Goal: Task Accomplishment & Management: Complete application form

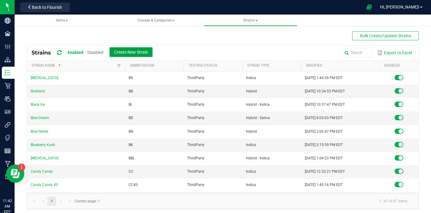
click at [135, 47] on button "Create New Strain" at bounding box center [130, 52] width 43 height 10
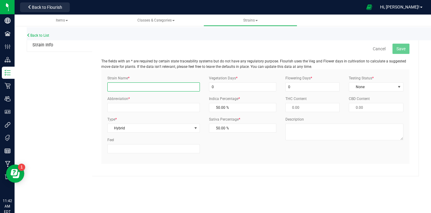
click at [134, 87] on input "Strain Name *" at bounding box center [153, 86] width 93 height 9
type input "Sour Dizzle #2"
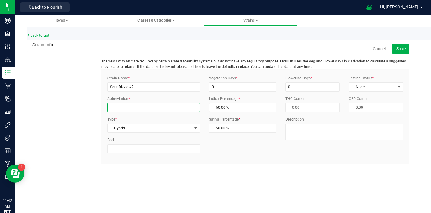
click at [151, 108] on input "Abbreviation *" at bounding box center [153, 107] width 93 height 9
drag, startPoint x: 140, startPoint y: 109, endPoint x: 103, endPoint y: 109, distance: 37.0
click at [103, 109] on div "Abbreviation * SDIZ#2" at bounding box center [154, 104] width 102 height 16
type input "SDIZ#2"
click at [49, 36] on link "Back to List" at bounding box center [38, 35] width 22 height 4
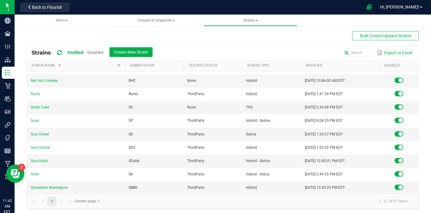
scroll to position [654, 0]
click at [148, 51] on span "Create New Strain" at bounding box center [131, 52] width 34 height 5
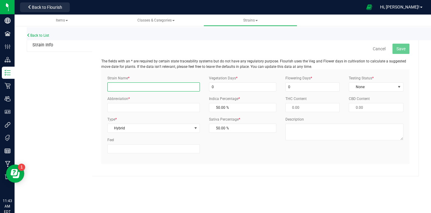
click at [148, 87] on input "Strain Name *" at bounding box center [153, 86] width 93 height 9
type input "Sour Dizzle #2"
click at [44, 36] on link "Back to List" at bounding box center [38, 35] width 22 height 4
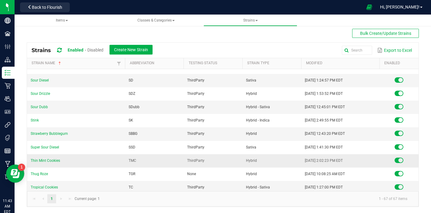
scroll to position [702, 0]
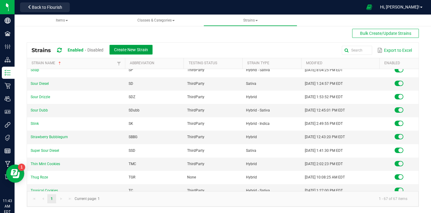
click at [132, 47] on span "Create New Strain" at bounding box center [131, 49] width 34 height 5
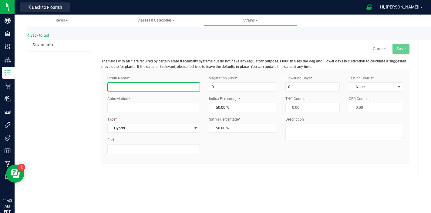
click at [115, 85] on input "Strain Name *" at bounding box center [153, 86] width 93 height 9
click at [120, 86] on input "Sour Dizzle #2" at bounding box center [153, 86] width 93 height 9
type input "Sour Drizzle #2"
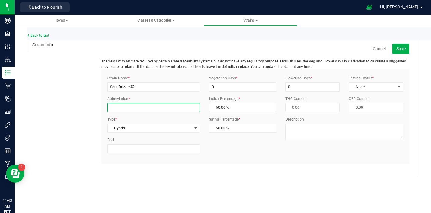
click at [120, 108] on input "Abbreviation *" at bounding box center [153, 107] width 93 height 9
click at [116, 109] on input "SDIZ#2" at bounding box center [153, 107] width 93 height 9
type input "SDZ#2"
click at [398, 51] on button "Save" at bounding box center [400, 49] width 17 height 10
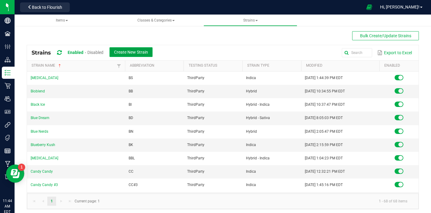
click at [138, 50] on span "Create New Strain" at bounding box center [131, 52] width 34 height 5
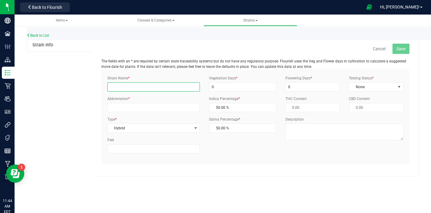
click at [127, 84] on input "Strain Name *" at bounding box center [153, 86] width 93 height 9
type input "Honey Banana #5"
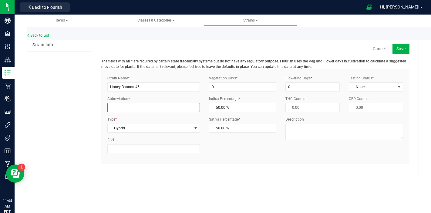
click at [139, 106] on input "Abbreviation *" at bounding box center [153, 107] width 93 height 9
type input "HB#5"
click at [404, 49] on span "Save" at bounding box center [400, 48] width 9 height 5
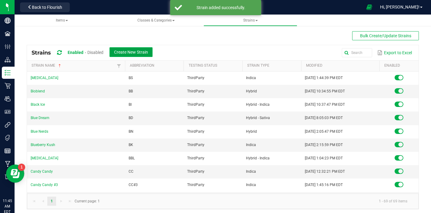
click at [144, 52] on span "Create New Strain" at bounding box center [131, 52] width 34 height 5
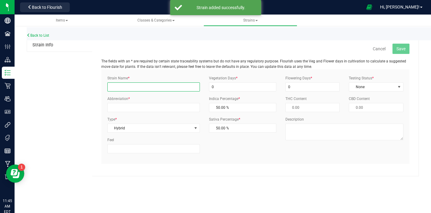
click at [140, 88] on input "Strain Name *" at bounding box center [153, 86] width 93 height 9
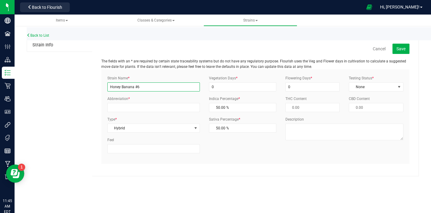
type input "Honey Banana #6"
click at [146, 113] on div "Strain Name * Honey Banana #6 Abbreviation * Type * Hybrid Select Indica Sativa…" at bounding box center [154, 116] width 102 height 82
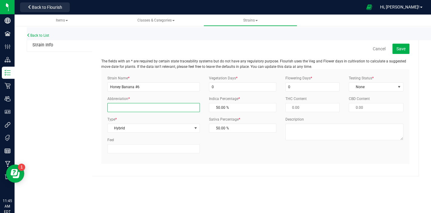
click at [148, 109] on input "Abbreviation *" at bounding box center [153, 107] width 93 height 9
type input "HB#6"
click at [403, 45] on button "Save" at bounding box center [400, 49] width 17 height 10
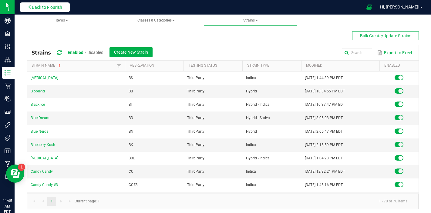
click at [45, 5] on span "Back to Flourish" at bounding box center [47, 7] width 30 height 5
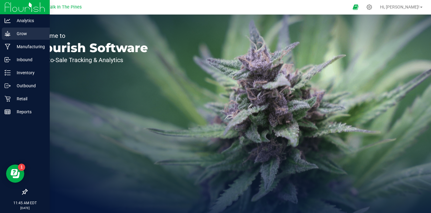
click at [9, 37] on div "Grow" at bounding box center [26, 34] width 48 height 12
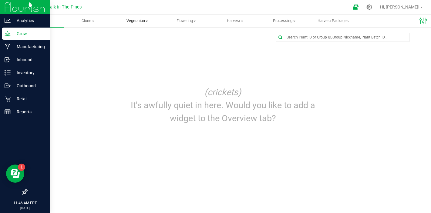
click at [138, 21] on span "Vegetation" at bounding box center [137, 20] width 48 height 5
click at [129, 42] on span "Veg plants" at bounding box center [130, 43] width 37 height 5
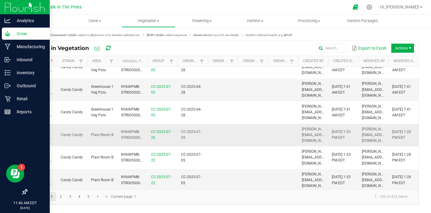
scroll to position [16, 0]
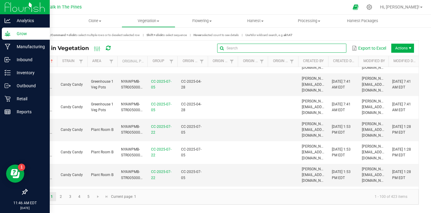
click at [335, 50] on input "text" at bounding box center [281, 48] width 129 height 9
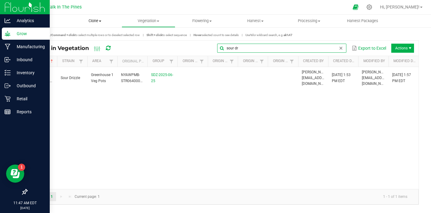
type input "sour dr"
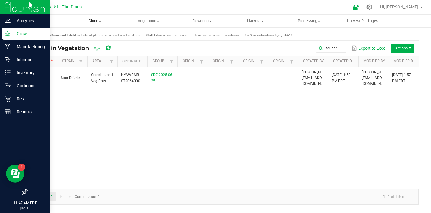
click at [95, 18] on uib-tab-heading "Clone Create plants Cloning groups Cloning plants Apply to plants" at bounding box center [94, 21] width 53 height 12
click at [94, 35] on span "Create plants" at bounding box center [89, 36] width 43 height 5
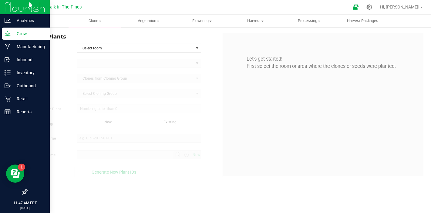
type input "[DATE] 11:47 AM"
click at [108, 48] on span "Select room" at bounding box center [135, 48] width 116 height 8
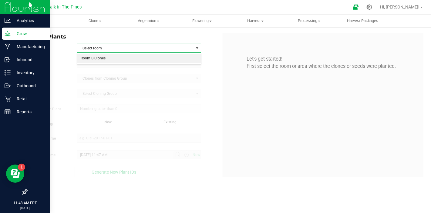
click at [103, 59] on li "Room B Clones" at bounding box center [139, 58] width 124 height 9
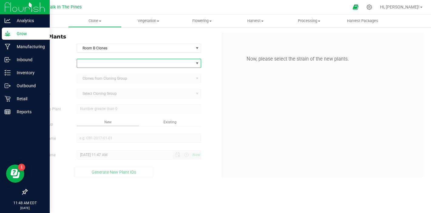
click at [102, 60] on span at bounding box center [135, 63] width 116 height 8
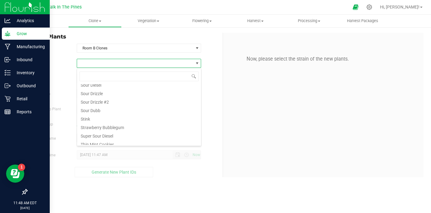
scroll to position [473, 0]
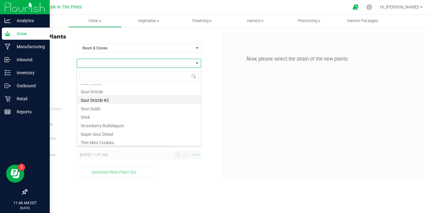
click at [108, 100] on li "Sour Drizzle #2" at bounding box center [139, 99] width 124 height 8
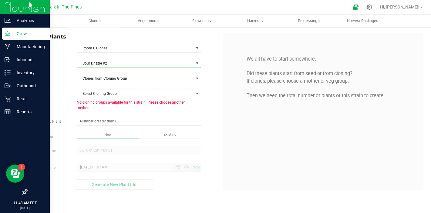
click at [109, 62] on span "Sour Drizzle #2" at bounding box center [135, 63] width 116 height 8
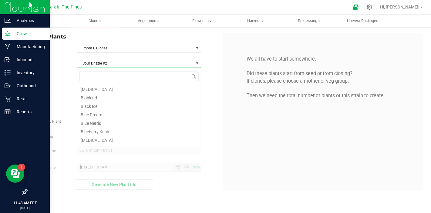
scroll to position [431, 0]
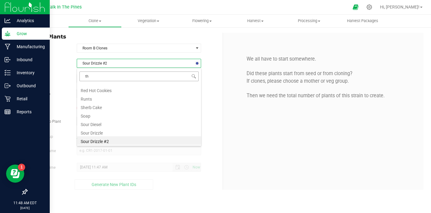
type input "thu"
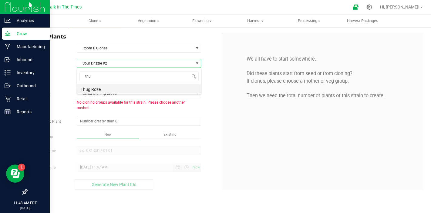
click at [88, 88] on li "Thug Roze" at bounding box center [139, 88] width 124 height 8
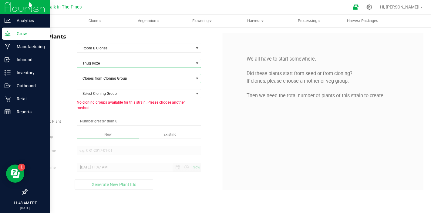
click at [105, 76] on span "Clones from Cloning Group" at bounding box center [135, 78] width 116 height 8
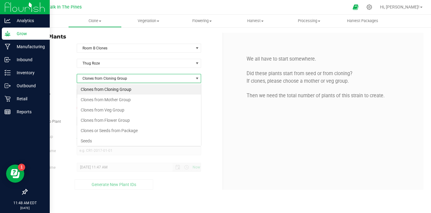
scroll to position [9, 125]
click at [135, 62] on span "Thug Roze" at bounding box center [135, 63] width 116 height 8
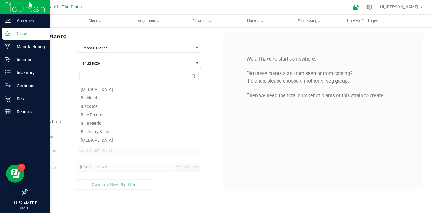
scroll to position [482, 0]
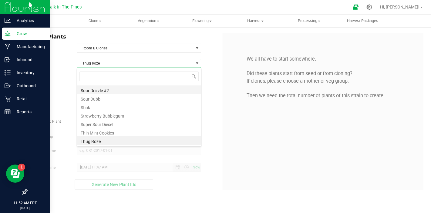
click at [121, 91] on li "Sour Drizzle #2" at bounding box center [139, 89] width 124 height 8
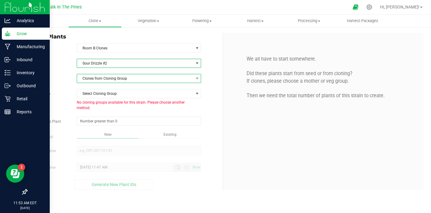
click at [129, 82] on span "Clones from Cloning Group" at bounding box center [135, 78] width 116 height 8
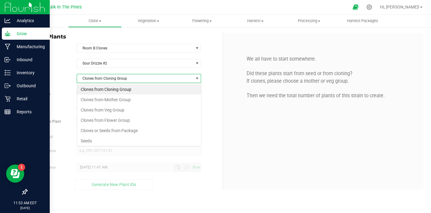
scroll to position [9, 125]
click at [108, 108] on li "Clones from Veg Group" at bounding box center [139, 110] width 124 height 10
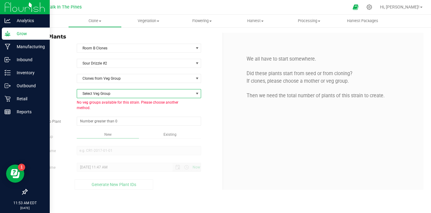
click at [114, 95] on span "Select Veg Group" at bounding box center [135, 93] width 116 height 8
click at [121, 77] on span "Clones from Veg Group" at bounding box center [135, 78] width 116 height 8
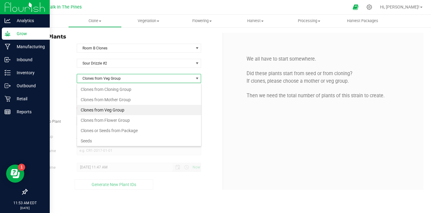
scroll to position [9, 125]
click at [115, 118] on li "Clones from Flower Group" at bounding box center [139, 120] width 124 height 10
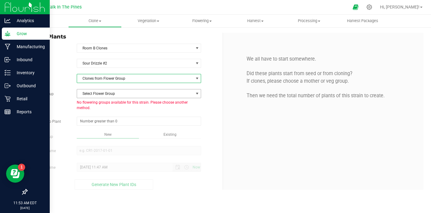
click at [123, 95] on span "Select Flower Group" at bounding box center [135, 93] width 116 height 8
click at [123, 80] on span "Clones from Flower Group" at bounding box center [135, 78] width 116 height 8
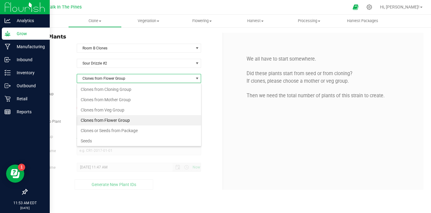
scroll to position [9, 125]
click at [121, 101] on li "Clones from Mother Group" at bounding box center [139, 100] width 124 height 10
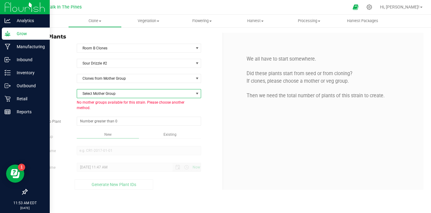
click at [121, 93] on span "Select Mother Group" at bounding box center [135, 93] width 116 height 8
click at [125, 79] on span "Clones from Mother Group" at bounding box center [135, 78] width 116 height 8
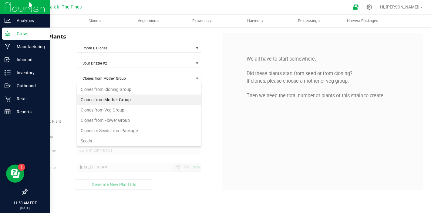
scroll to position [9, 125]
click at [115, 89] on li "Clones from Cloning Group" at bounding box center [139, 89] width 124 height 10
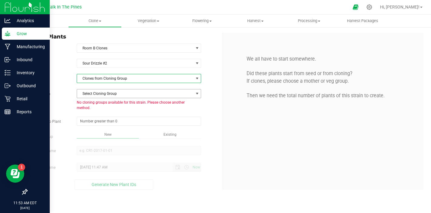
click at [114, 92] on span "Select Cloning Group" at bounding box center [135, 93] width 116 height 8
click at [115, 79] on span "Clones from Cloning Group" at bounding box center [135, 78] width 116 height 8
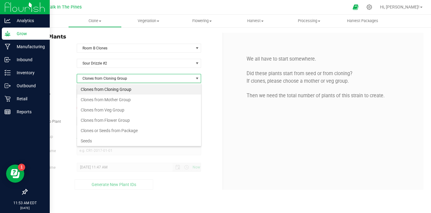
scroll to position [9, 125]
click at [112, 108] on li "Clones from Veg Group" at bounding box center [139, 110] width 124 height 10
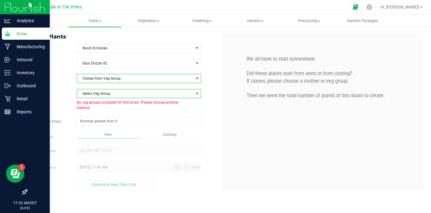
click at [118, 94] on span "Select Veg Group" at bounding box center [135, 93] width 116 height 8
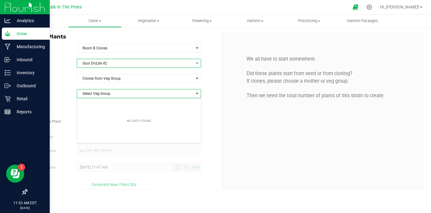
click at [108, 62] on span "Sour Drizzle #2" at bounding box center [135, 63] width 116 height 8
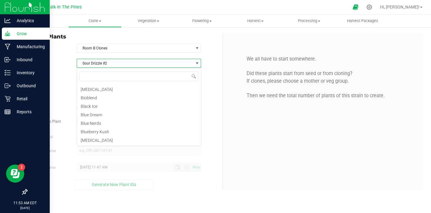
scroll to position [431, 0]
click at [110, 64] on span "Sour Drizzle #2" at bounding box center [135, 63] width 116 height 8
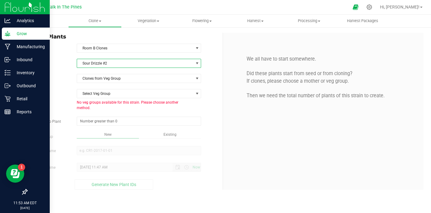
click at [110, 64] on span "Sour Drizzle #2" at bounding box center [135, 63] width 116 height 8
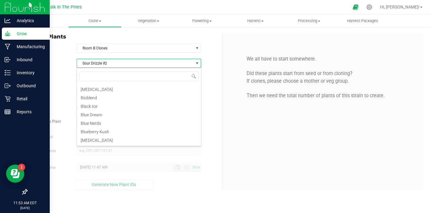
scroll to position [9, 125]
click at [108, 64] on span "Sour Drizzle #2" at bounding box center [135, 63] width 116 height 8
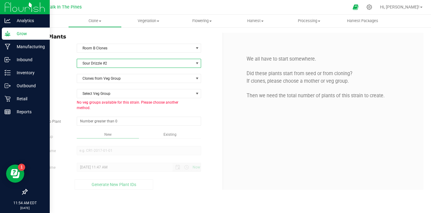
click at [108, 64] on span "Sour Drizzle #2" at bounding box center [135, 63] width 116 height 8
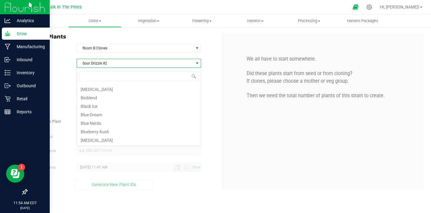
scroll to position [431, 0]
click at [109, 62] on span "Sour Drizzle #2" at bounding box center [135, 63] width 116 height 8
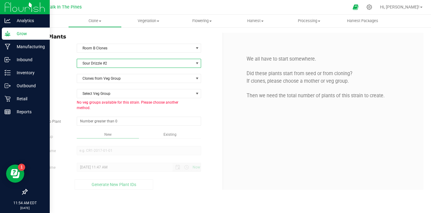
click at [112, 66] on span "Sour Drizzle #2" at bounding box center [135, 63] width 116 height 8
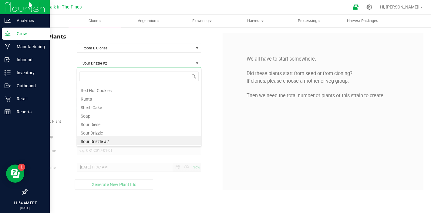
click at [111, 66] on span "Sour Drizzle #2" at bounding box center [135, 63] width 116 height 8
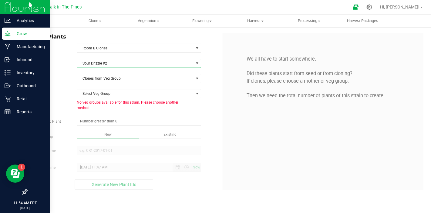
click at [110, 66] on span "Sour Drizzle #2" at bounding box center [135, 63] width 116 height 8
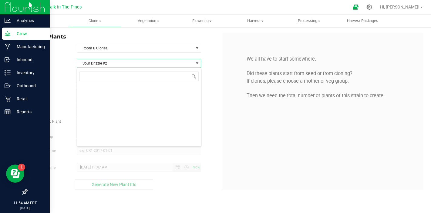
scroll to position [9, 125]
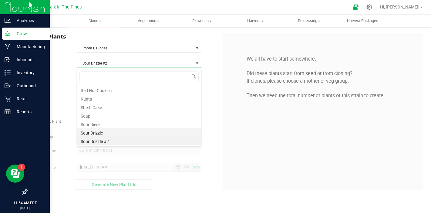
click at [98, 131] on li "Sour Drizzle" at bounding box center [139, 132] width 124 height 8
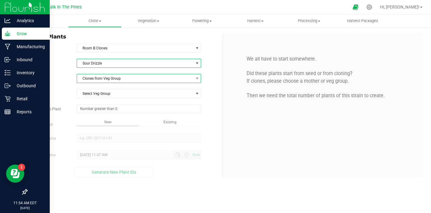
click at [118, 80] on span "Clones from Veg Group" at bounding box center [135, 78] width 116 height 8
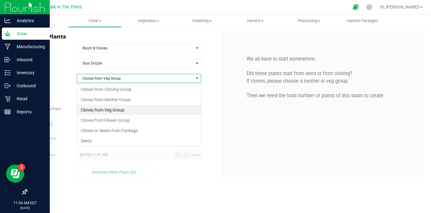
scroll to position [9, 125]
click at [105, 109] on li "Clones from Veg Group" at bounding box center [139, 110] width 124 height 10
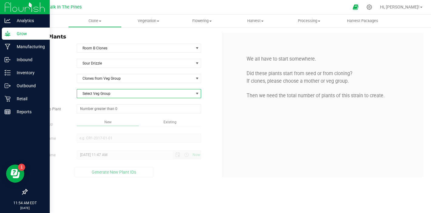
click at [116, 89] on span "Select Veg Group" at bounding box center [139, 93] width 124 height 9
click at [108, 104] on li "SDZ-2025-06-25" at bounding box center [139, 103] width 124 height 9
click at [121, 109] on span at bounding box center [139, 108] width 124 height 9
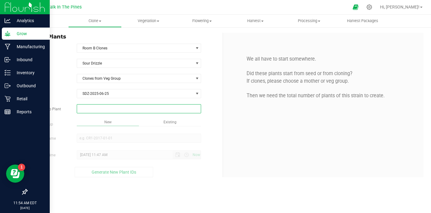
type input "1"
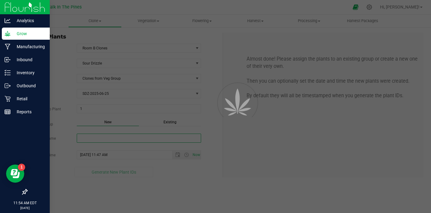
click at [102, 135] on div "Overview Clone Create plants Cloning groups Cloning plants Apply to plants Vege…" at bounding box center [223, 114] width 416 height 198
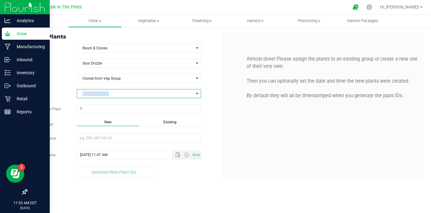
drag, startPoint x: 115, startPoint y: 94, endPoint x: 82, endPoint y: 92, distance: 33.4
click at [82, 92] on span "SDZ-2025-06-25" at bounding box center [135, 93] width 116 height 8
copy span "SDZ-2025-06-25"
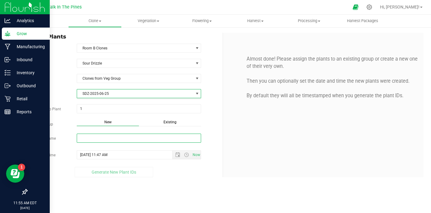
click at [93, 139] on input "New Group Name" at bounding box center [139, 138] width 124 height 9
paste input "SDZ-2025-06-25"
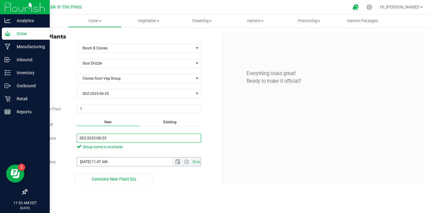
type input "SDZ-2025-08/25"
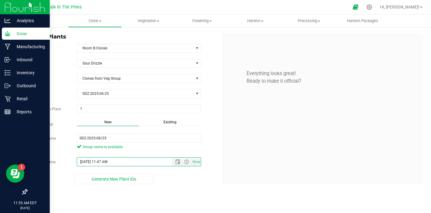
click at [88, 160] on input "[DATE] 11:47 AM" at bounding box center [129, 162] width 105 height 8
type input "[DATE] 11:47 AM"
click at [155, 152] on div "Strain Sour Drizzle Source Clones from Veg Group Veg Group SDZ-2025-06-25 Selec…" at bounding box center [122, 121] width 191 height 125
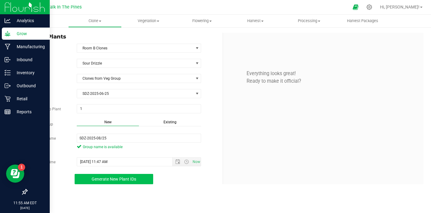
click at [110, 180] on span "Generate New Plant IDs" at bounding box center [114, 179] width 45 height 5
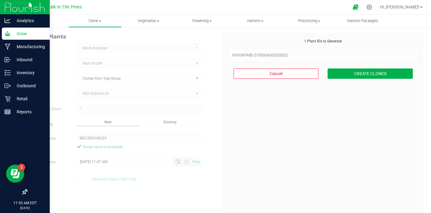
scroll to position [18, 0]
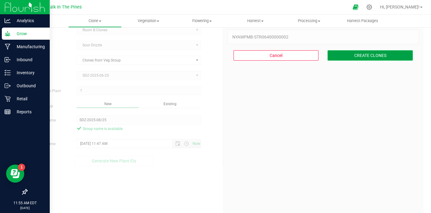
click at [358, 56] on button "CREATE CLONES" at bounding box center [369, 55] width 85 height 10
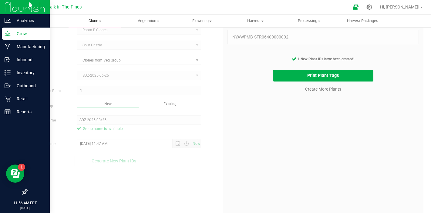
click at [95, 24] on uib-tab-heading "Clone Create plants Cloning groups Cloning plants Apply to plants" at bounding box center [94, 21] width 53 height 12
click at [85, 42] on span "Cloning groups" at bounding box center [91, 43] width 46 height 5
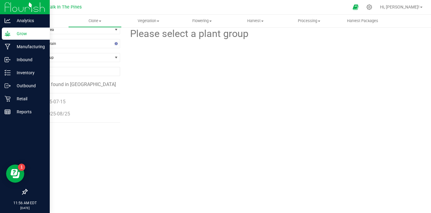
scroll to position [8, 0]
click at [46, 114] on span "SDZ-2025-08/25" at bounding box center [52, 114] width 36 height 6
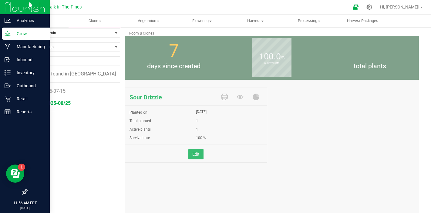
scroll to position [8, 0]
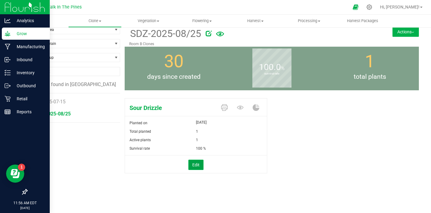
click at [192, 165] on button "Edit" at bounding box center [195, 165] width 15 height 10
click at [217, 88] on div "30 days since created" at bounding box center [174, 69] width 98 height 44
click at [393, 31] on button "Actions" at bounding box center [405, 32] width 26 height 10
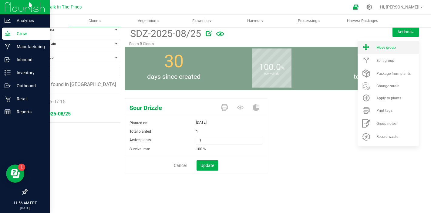
click at [384, 48] on span "Move group" at bounding box center [385, 47] width 19 height 4
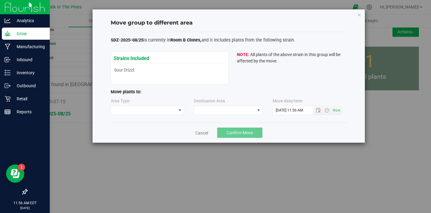
click at [144, 105] on div "Area Type" at bounding box center [148, 106] width 74 height 17
click at [142, 108] on span at bounding box center [143, 110] width 65 height 8
click at [132, 122] on li "Vegetative" at bounding box center [147, 121] width 73 height 10
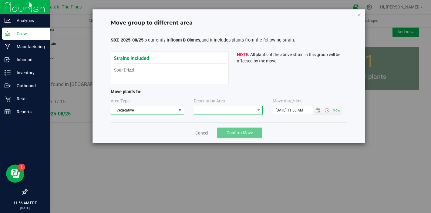
click at [206, 111] on span at bounding box center [224, 110] width 61 height 8
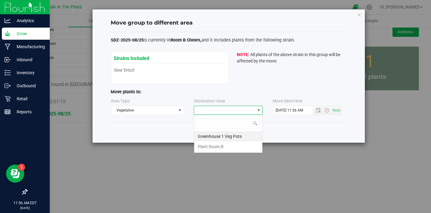
scroll to position [9, 69]
click at [203, 148] on li "Plant Room B" at bounding box center [228, 147] width 68 height 10
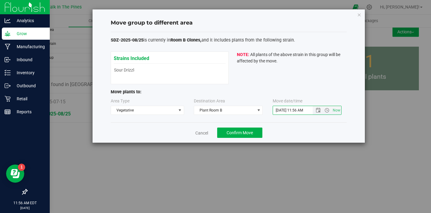
click at [283, 110] on input "[DATE] 11:56 AM" at bounding box center [298, 110] width 50 height 8
type input "[DATE] 11:56 AM"
click at [229, 132] on span "Confirm Move" at bounding box center [239, 132] width 26 height 5
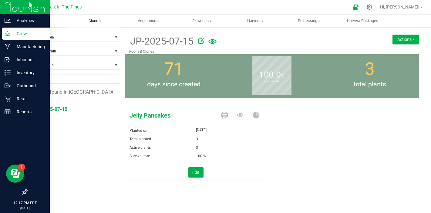
click at [95, 21] on span "Clone" at bounding box center [94, 20] width 53 height 5
click at [93, 38] on span "Create plants" at bounding box center [89, 36] width 43 height 5
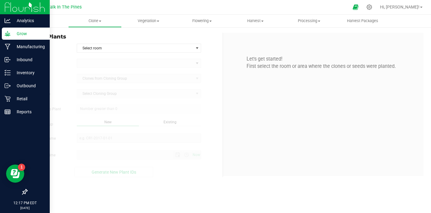
type input "[DATE] 12:17 PM"
click at [106, 45] on span "Select room" at bounding box center [135, 48] width 116 height 8
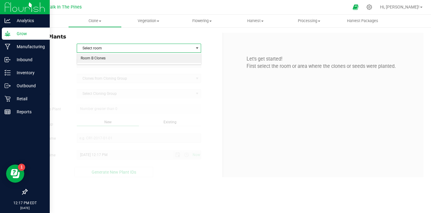
click at [113, 60] on li "Room B Clones" at bounding box center [139, 58] width 124 height 9
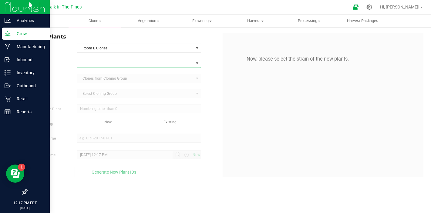
click at [111, 61] on span at bounding box center [135, 63] width 116 height 8
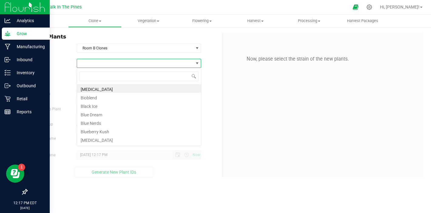
scroll to position [9, 125]
type input "th"
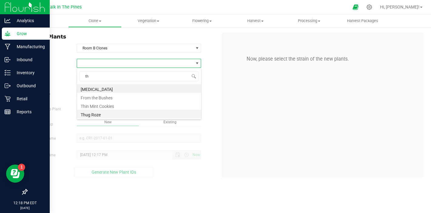
click at [81, 111] on li "Thug Roze" at bounding box center [139, 114] width 124 height 8
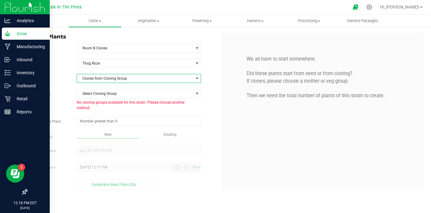
click at [109, 81] on span "Clones from Cloning Group" at bounding box center [135, 78] width 116 height 8
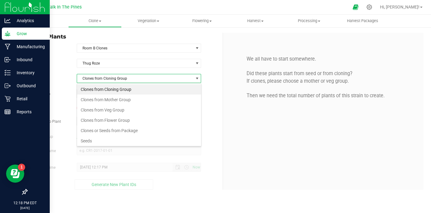
scroll to position [9, 125]
click at [111, 142] on li "Seeds" at bounding box center [139, 141] width 124 height 10
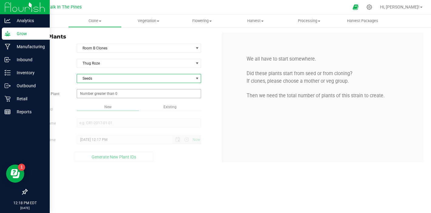
click at [133, 96] on span at bounding box center [139, 93] width 124 height 9
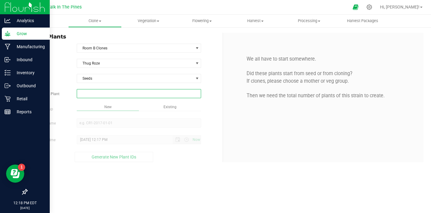
type input "1"
click at [149, 104] on div "Overview Clone Create plants Cloning groups Cloning plants Apply to plants Vege…" at bounding box center [223, 114] width 416 height 198
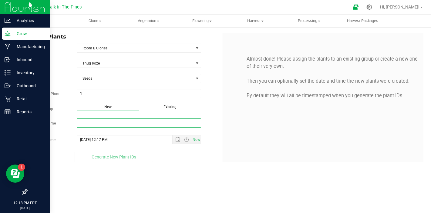
click at [133, 120] on input "New Group Name" at bounding box center [139, 122] width 124 height 9
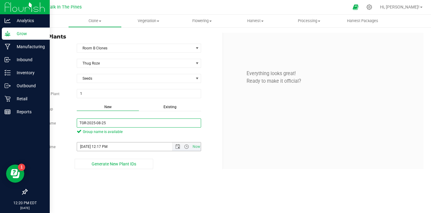
type input "TGR-2025-08-25"
click at [128, 146] on input "[DATE] 12:17 PM" at bounding box center [129, 146] width 105 height 8
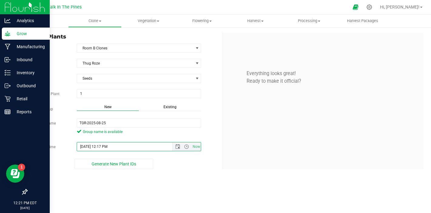
click at [87, 147] on input "[DATE] 12:17 PM" at bounding box center [129, 146] width 105 height 8
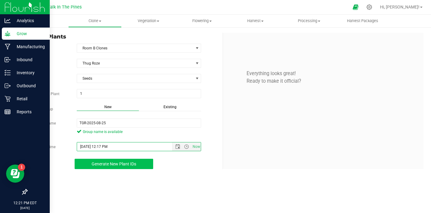
type input "[DATE] 12:17 PM"
click at [123, 168] on button "Generate New Plant IDs" at bounding box center [114, 164] width 78 height 10
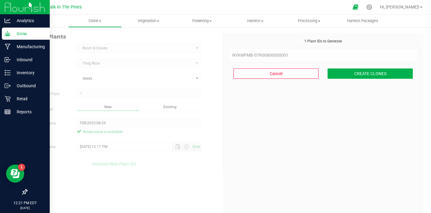
scroll to position [18, 0]
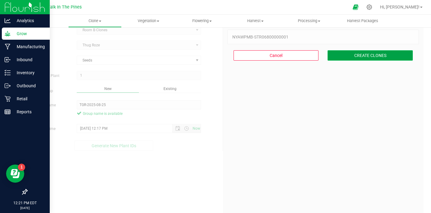
click at [368, 58] on button "CREATE CLONES" at bounding box center [369, 55] width 85 height 10
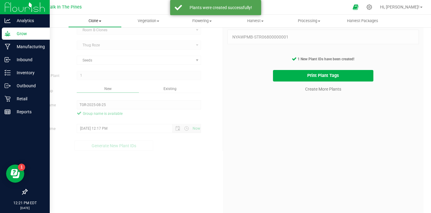
click at [89, 20] on span "Clone" at bounding box center [94, 20] width 53 height 5
click at [94, 44] on span "Cloning groups" at bounding box center [91, 43] width 46 height 5
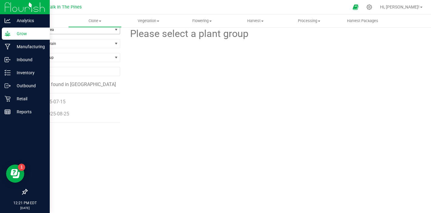
scroll to position [5, 0]
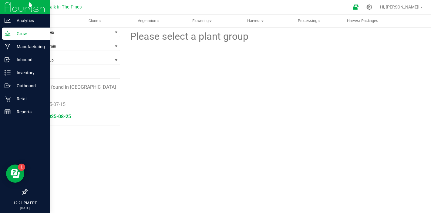
click at [57, 115] on span "TGR-2025-08-25" at bounding box center [52, 117] width 37 height 6
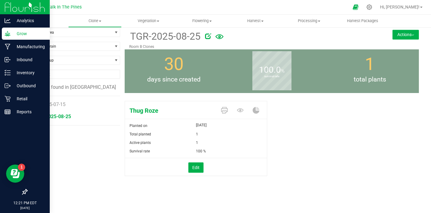
click at [399, 34] on button "Actions" at bounding box center [405, 35] width 26 height 10
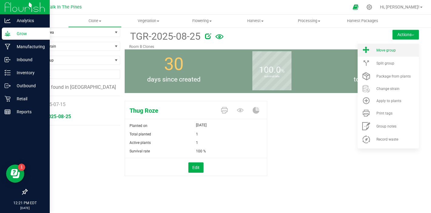
click at [380, 50] on span "Move group" at bounding box center [385, 50] width 19 height 4
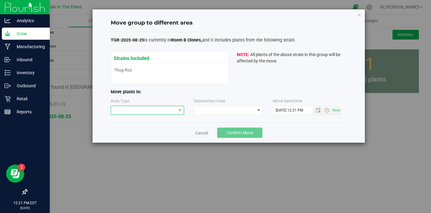
click at [158, 109] on span at bounding box center [143, 110] width 65 height 8
click at [148, 121] on li "Vegetative" at bounding box center [147, 121] width 73 height 10
click at [218, 109] on span at bounding box center [224, 110] width 61 height 8
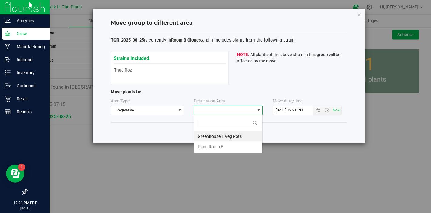
scroll to position [9, 69]
click at [211, 145] on li "Plant Room B" at bounding box center [228, 147] width 68 height 10
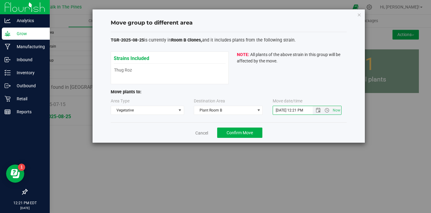
click at [283, 111] on input "[DATE] 12:21 PM" at bounding box center [298, 110] width 50 height 8
type input "[DATE] 12:21 PM"
click at [259, 132] on button "Confirm Move" at bounding box center [239, 133] width 45 height 10
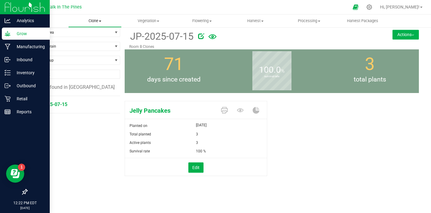
click at [88, 18] on span "Clone" at bounding box center [94, 20] width 53 height 5
click at [97, 38] on span "Create plants" at bounding box center [89, 36] width 43 height 5
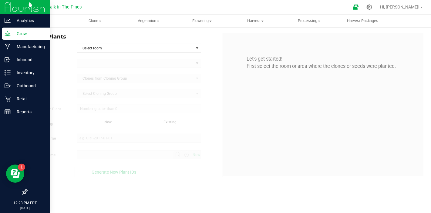
type input "[DATE] 12:23 PM"
click at [95, 24] on uib-tab-heading "Clone Create plants Cloning groups Cloning plants Apply to plants" at bounding box center [94, 21] width 53 height 12
click at [99, 52] on span "Cloning plants" at bounding box center [90, 50] width 45 height 5
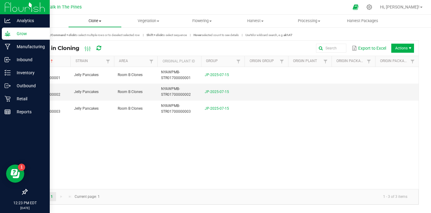
click at [96, 24] on uib-tab-heading "Clone Create plants Cloning groups Cloning plants Apply to plants" at bounding box center [94, 21] width 53 height 12
click at [94, 37] on span "Create plants" at bounding box center [89, 36] width 43 height 5
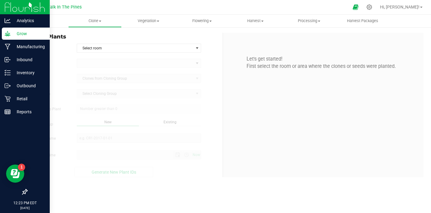
type input "[DATE] 12:23 PM"
click at [107, 46] on span "Select room" at bounding box center [135, 48] width 116 height 8
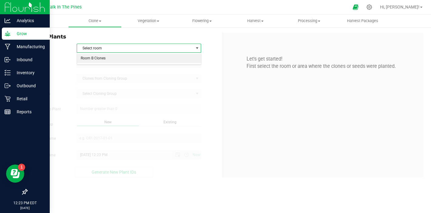
click at [100, 56] on li "Room B Clones" at bounding box center [139, 58] width 124 height 9
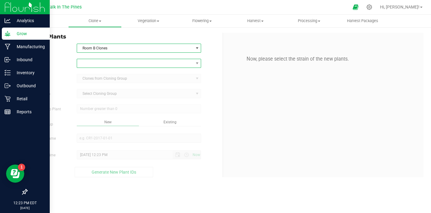
click at [95, 65] on span at bounding box center [135, 63] width 116 height 8
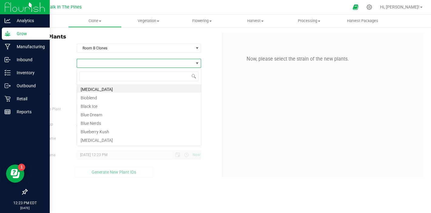
scroll to position [9, 125]
type input "thug"
click at [85, 92] on li "Thug Roze" at bounding box center [139, 88] width 124 height 8
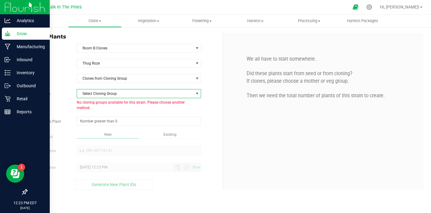
click at [87, 95] on span "Select Cloning Group" at bounding box center [135, 93] width 116 height 8
click at [118, 81] on span "Clones from Cloning Group" at bounding box center [135, 78] width 116 height 8
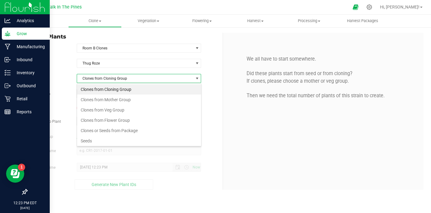
scroll to position [9, 125]
click at [105, 110] on li "Clones from Veg Group" at bounding box center [139, 110] width 124 height 10
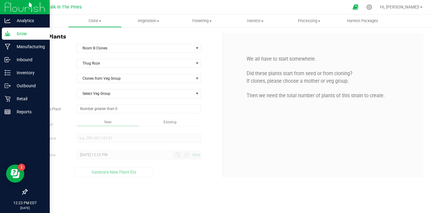
click at [114, 100] on div "Strain Thug Roze Source Clones from Veg Group Veg Group Select Veg Group Select…" at bounding box center [122, 118] width 191 height 118
click at [118, 95] on span "Select Veg Group" at bounding box center [135, 93] width 116 height 8
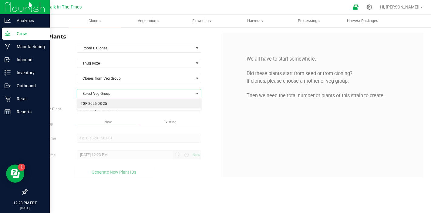
click at [108, 104] on li "TGR-2025-08-25" at bounding box center [139, 103] width 124 height 9
click at [98, 110] on span at bounding box center [139, 108] width 124 height 9
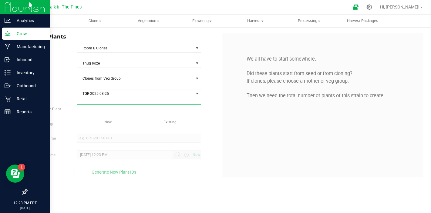
type input "2"
click at [66, 148] on div "Overview Clone Create plants Cloning groups Cloning plants Apply to plants Vege…" at bounding box center [223, 114] width 416 height 198
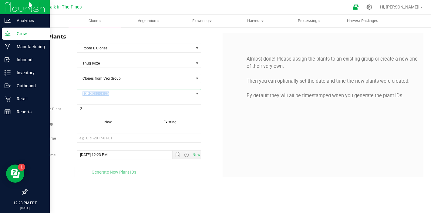
drag, startPoint x: 120, startPoint y: 95, endPoint x: 81, endPoint y: 92, distance: 39.2
click at [81, 92] on span "TGR-2025-08-25" at bounding box center [135, 93] width 116 height 8
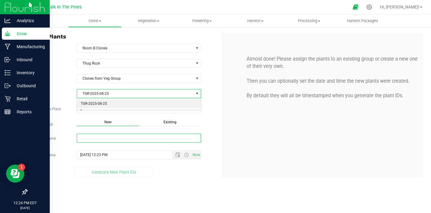
click at [96, 142] on input "New Group Name" at bounding box center [139, 138] width 124 height 9
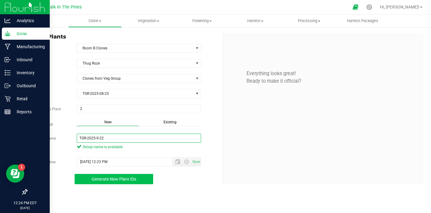
type input "TGR-2025-9-22"
click at [109, 178] on span "Generate New Plant IDs" at bounding box center [114, 179] width 45 height 5
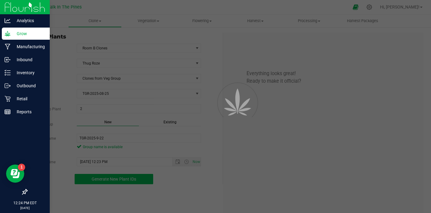
scroll to position [18, 0]
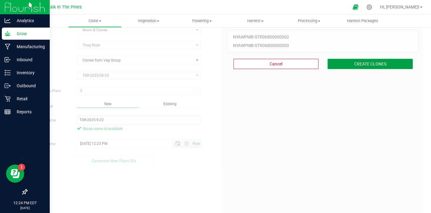
click at [363, 65] on button "CREATE CLONES" at bounding box center [369, 64] width 85 height 10
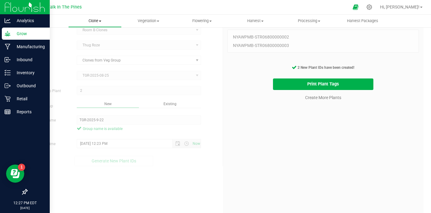
click at [107, 22] on span "Clone" at bounding box center [94, 20] width 53 height 5
click at [93, 38] on span "Create plants" at bounding box center [89, 36] width 43 height 5
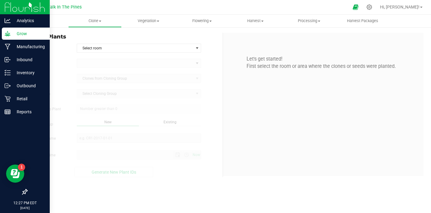
type input "[DATE] 12:27 PM"
click at [95, 46] on span "Select room" at bounding box center [135, 48] width 116 height 8
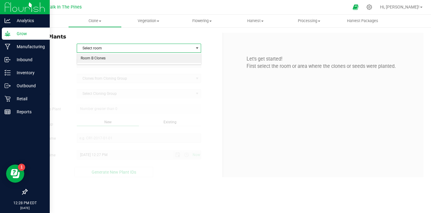
click at [102, 58] on li "Room B Clones" at bounding box center [139, 58] width 124 height 9
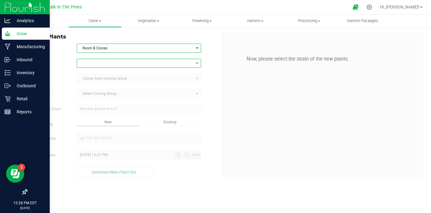
click at [100, 64] on span at bounding box center [135, 63] width 116 height 8
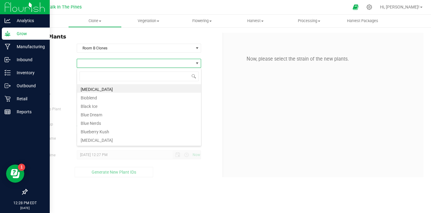
scroll to position [9, 125]
type input "sou"
click at [96, 111] on li "Sour Drizzle #2" at bounding box center [139, 114] width 124 height 8
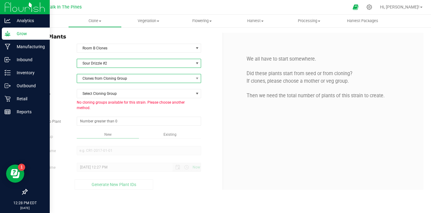
click at [118, 77] on span "Clones from Cloning Group" at bounding box center [135, 78] width 116 height 8
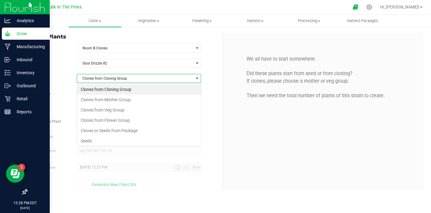
scroll to position [9, 125]
click at [94, 139] on li "Seeds" at bounding box center [139, 141] width 124 height 10
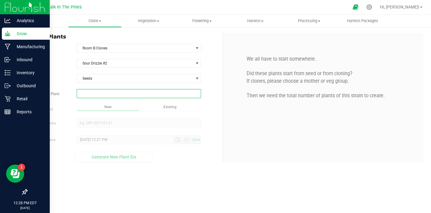
click at [120, 92] on span at bounding box center [139, 93] width 124 height 9
type input "1"
click at [146, 106] on div "Overview Clone Create plants Cloning groups Cloning plants Apply to plants Vege…" at bounding box center [223, 114] width 416 height 198
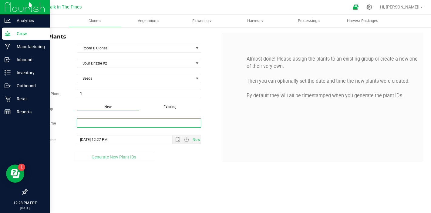
click at [132, 120] on input "New Group Name" at bounding box center [139, 122] width 124 height 9
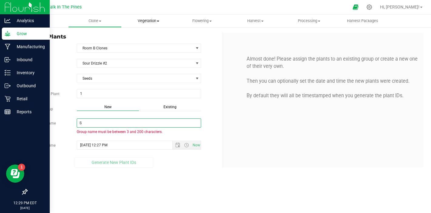
type input "S"
click at [148, 16] on uib-tab-heading "Vegetation Veg groups Veg plants Mother groups Mother plants Apply to plants" at bounding box center [148, 21] width 53 height 12
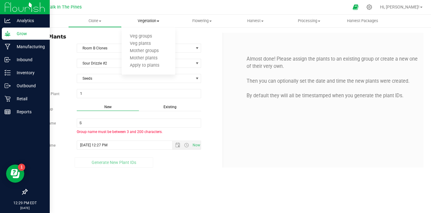
click at [144, 20] on span "Vegetation" at bounding box center [149, 20] width 54 height 5
click at [96, 22] on span "Clone" at bounding box center [94, 20] width 53 height 5
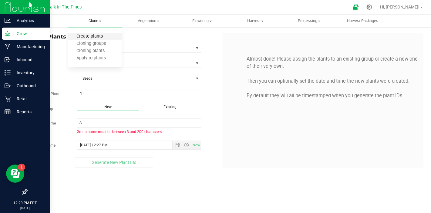
click at [92, 37] on span "Create plants" at bounding box center [89, 36] width 43 height 5
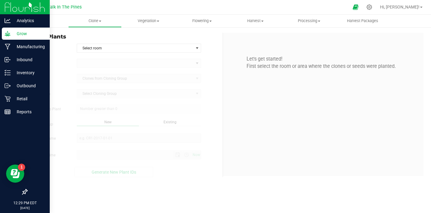
type input "[DATE] 12:29 PM"
click at [98, 24] on uib-tab-heading "Clone Create plants Cloning groups Cloning plants Apply to plants" at bounding box center [94, 21] width 53 height 12
click at [88, 42] on span "Cloning groups" at bounding box center [91, 43] width 46 height 5
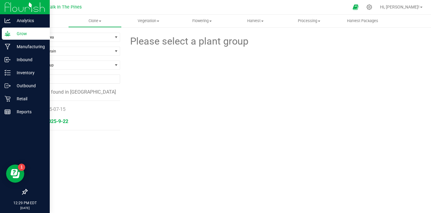
click at [56, 120] on span "TGR-2025-9-22" at bounding box center [51, 121] width 34 height 6
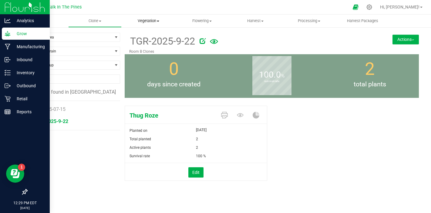
click at [156, 26] on uib-tab-heading "Vegetation Veg groups Veg plants Mother groups Mother plants Apply to plants" at bounding box center [148, 21] width 53 height 12
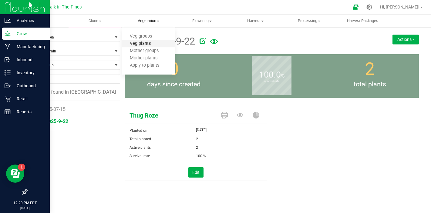
click at [147, 41] on span "Veg plants" at bounding box center [140, 43] width 37 height 5
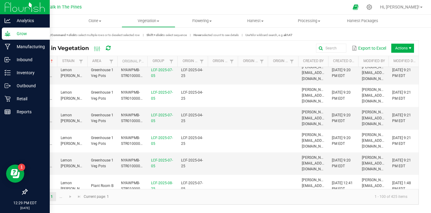
scroll to position [798, 0]
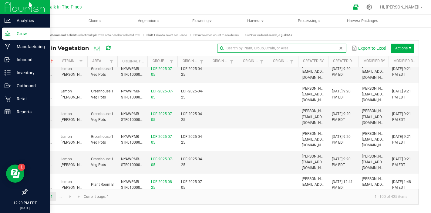
click at [320, 48] on input "text" at bounding box center [281, 48] width 129 height 9
type input "dri"
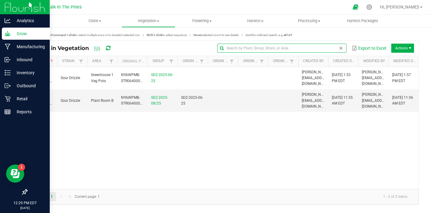
click at [339, 49] on span at bounding box center [340, 48] width 5 height 5
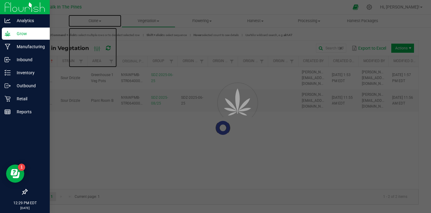
click at [92, 21] on span "Clone" at bounding box center [94, 20] width 53 height 5
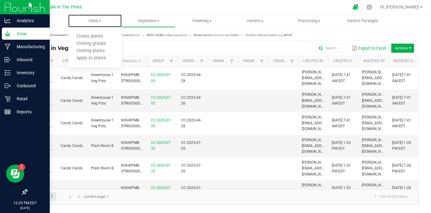
click at [92, 21] on span "Clone" at bounding box center [95, 20] width 54 height 5
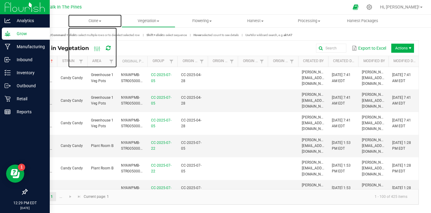
click at [92, 21] on span "Clone" at bounding box center [95, 20] width 54 height 5
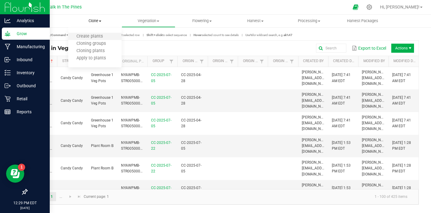
click at [98, 40] on li "Create plants" at bounding box center [95, 36] width 54 height 7
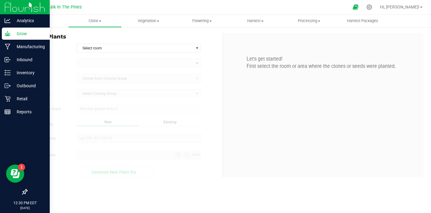
type input "[DATE] 12:30 PM"
click at [143, 49] on span "Select room" at bounding box center [135, 48] width 116 height 8
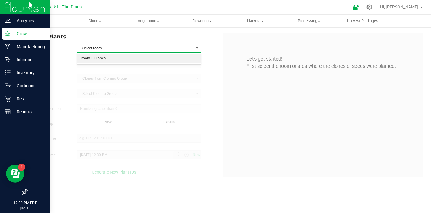
click at [135, 58] on li "Room B Clones" at bounding box center [139, 58] width 124 height 9
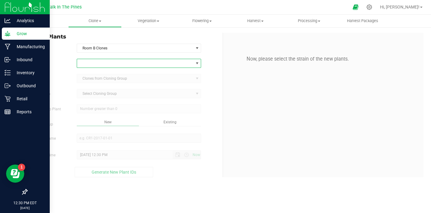
click at [127, 62] on span at bounding box center [135, 63] width 116 height 8
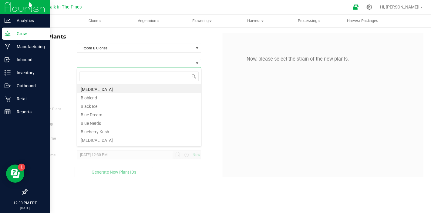
scroll to position [9, 125]
type input "sour"
click at [98, 114] on li "Sour Drizzle #2" at bounding box center [139, 114] width 124 height 8
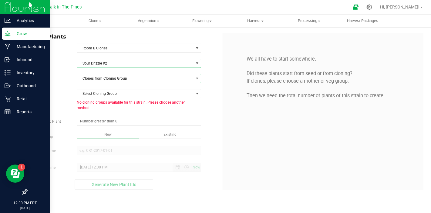
click at [101, 80] on span "Clones from Cloning Group" at bounding box center [135, 78] width 116 height 8
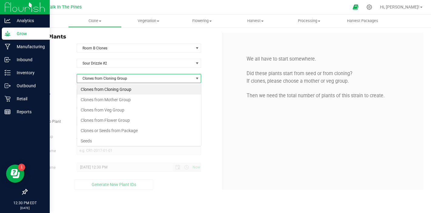
scroll to position [9, 125]
click at [93, 138] on li "Seeds" at bounding box center [139, 141] width 124 height 10
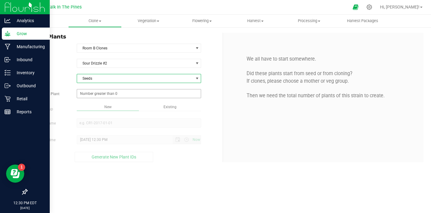
click at [100, 94] on span at bounding box center [139, 93] width 124 height 9
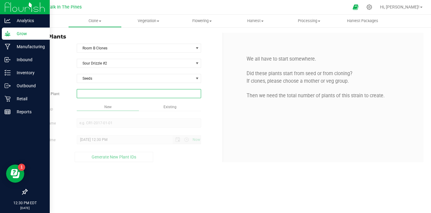
type input "1"
click at [95, 104] on div "Overview Clone Create plants Cloning groups Cloning plants Apply to plants Vege…" at bounding box center [223, 114] width 416 height 198
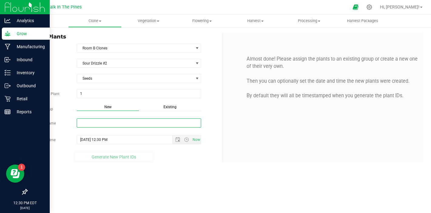
click at [94, 123] on input "New Group Name" at bounding box center [139, 122] width 124 height 9
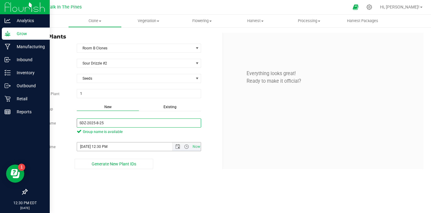
type input "SDZ-2025-8-25"
click at [88, 145] on input "[DATE] 12:30 PM" at bounding box center [129, 146] width 105 height 8
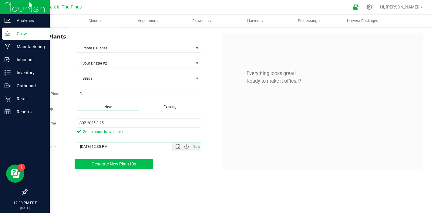
type input "[DATE] 12:30 PM"
click at [101, 167] on button "Generate New Plant IDs" at bounding box center [114, 164] width 78 height 10
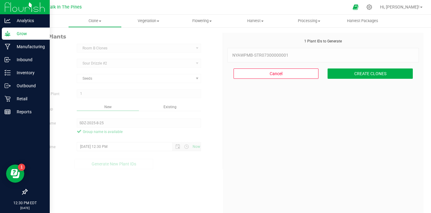
scroll to position [18, 0]
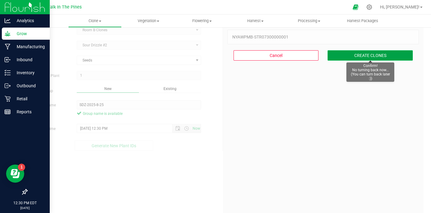
click at [360, 60] on button "CREATE CLONES" at bounding box center [369, 55] width 85 height 10
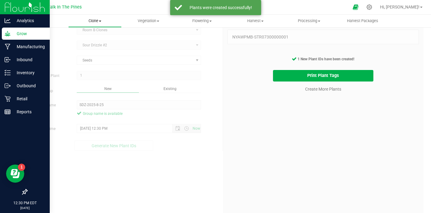
click at [88, 25] on uib-tab-heading "Clone Create plants Cloning groups Cloning plants Apply to plants" at bounding box center [94, 21] width 53 height 12
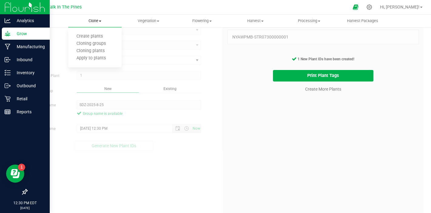
click at [103, 22] on span "Clone" at bounding box center [95, 20] width 54 height 5
click at [92, 21] on span "Clone" at bounding box center [95, 20] width 54 height 5
click at [93, 43] on span "Cloning groups" at bounding box center [91, 43] width 46 height 5
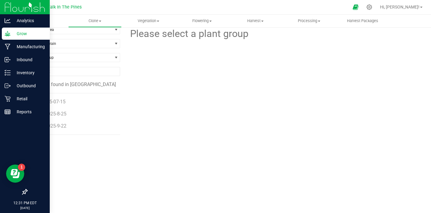
scroll to position [8, 0]
click at [52, 126] on span "TGR-2025-9-22" at bounding box center [51, 126] width 34 height 6
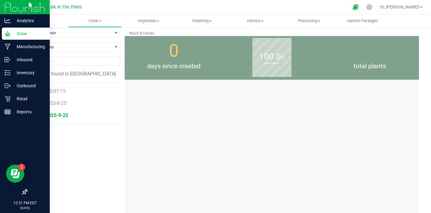
scroll to position [8, 0]
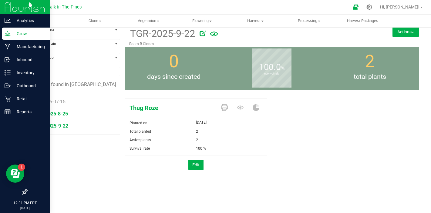
click at [52, 113] on span "SDZ-2025-8-25" at bounding box center [51, 114] width 34 height 6
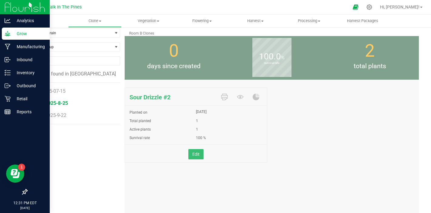
scroll to position [8, 0]
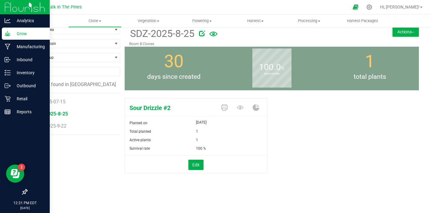
click at [404, 34] on button "Actions" at bounding box center [405, 32] width 26 height 10
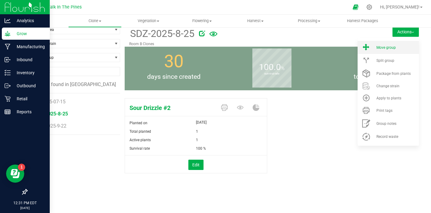
click at [383, 50] on li "Move group" at bounding box center [387, 47] width 61 height 13
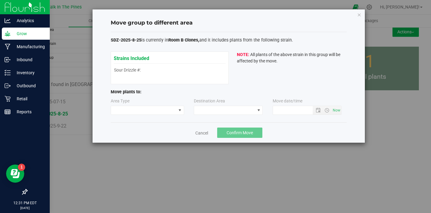
type input "[DATE] 12:31 PM"
click at [128, 112] on span at bounding box center [143, 110] width 65 height 8
click at [123, 124] on li "Vegetative" at bounding box center [147, 121] width 73 height 10
click at [207, 107] on span at bounding box center [224, 110] width 61 height 8
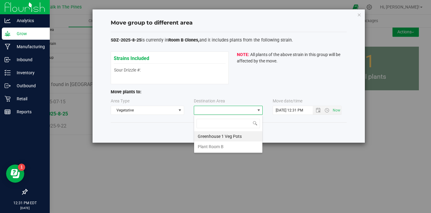
scroll to position [9, 69]
click at [209, 149] on li "Plant Room B" at bounding box center [228, 147] width 68 height 10
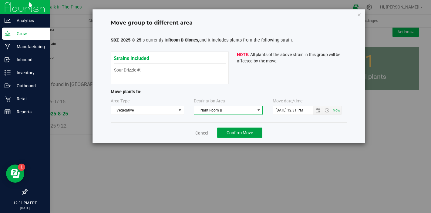
click at [238, 130] on span "Confirm Move" at bounding box center [239, 132] width 26 height 5
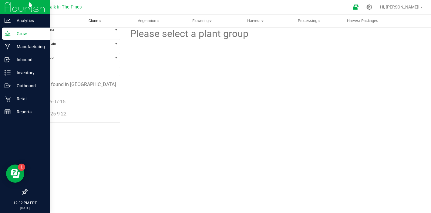
click at [99, 20] on span "Clone" at bounding box center [94, 20] width 53 height 5
click at [83, 36] on span "Create plants" at bounding box center [89, 36] width 43 height 5
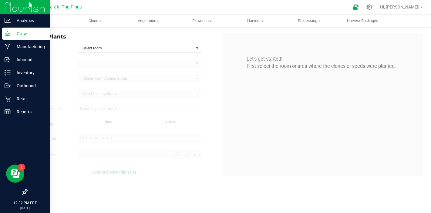
type input "[DATE] 12:32 PM"
click at [108, 49] on span "Select room" at bounding box center [135, 48] width 116 height 8
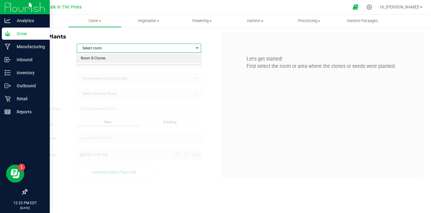
click at [101, 62] on li "Room B Clones" at bounding box center [139, 58] width 124 height 9
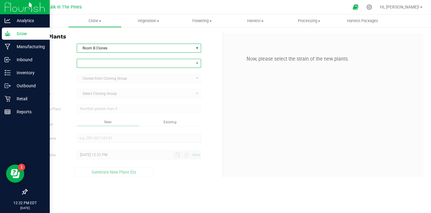
click at [101, 62] on span at bounding box center [135, 63] width 116 height 8
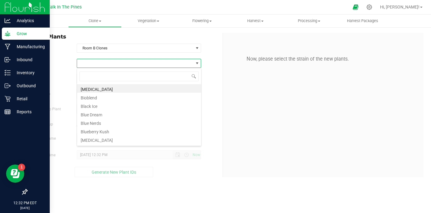
scroll to position [9, 125]
type input "sour"
click at [105, 114] on li "Sour Drizzle #2" at bounding box center [139, 114] width 124 height 8
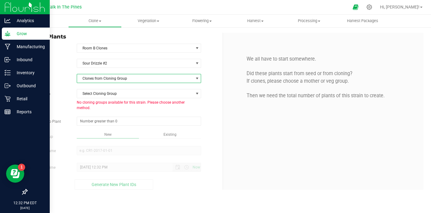
click at [127, 82] on span "Clones from Cloning Group" at bounding box center [135, 78] width 116 height 8
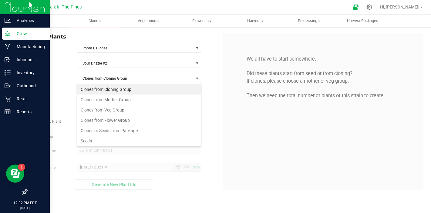
scroll to position [9, 125]
click at [116, 108] on li "Clones from Veg Group" at bounding box center [139, 110] width 124 height 10
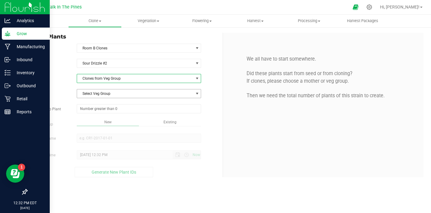
click at [120, 93] on span "Select Veg Group" at bounding box center [135, 93] width 116 height 8
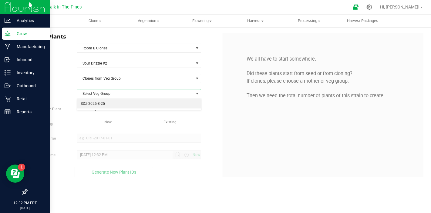
click at [111, 107] on li "SDZ-2025-8-25" at bounding box center [139, 103] width 124 height 9
click at [111, 107] on span at bounding box center [139, 108] width 124 height 9
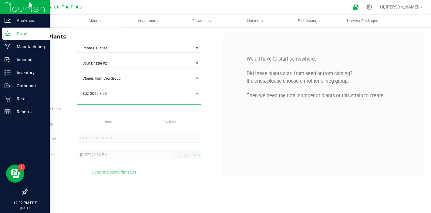
type input "7"
click at [95, 115] on div "Overview Clone Create plants Cloning groups Cloning plants Apply to plants Vege…" at bounding box center [223, 114] width 416 height 198
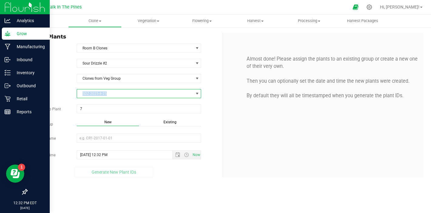
drag, startPoint x: 114, startPoint y: 93, endPoint x: 78, endPoint y: 94, distance: 35.8
click at [78, 94] on span "SDZ-2025-8-25" at bounding box center [135, 93] width 116 height 8
copy span "SDZ-2025-8-25"
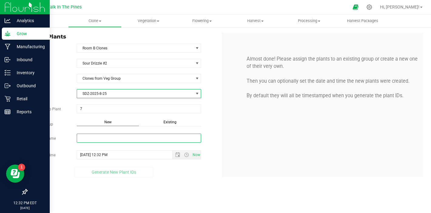
click at [96, 139] on input "New Group Name" at bounding box center [139, 138] width 124 height 9
paste input "SDZ-2025-8-25"
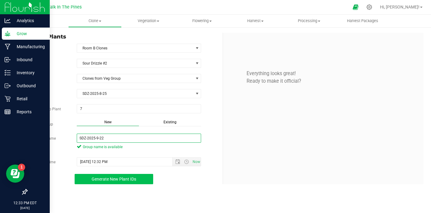
type input "SDZ-2025-9-22"
click at [101, 178] on span "Generate New Plant IDs" at bounding box center [114, 179] width 45 height 5
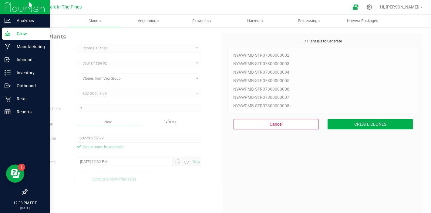
scroll to position [18, 0]
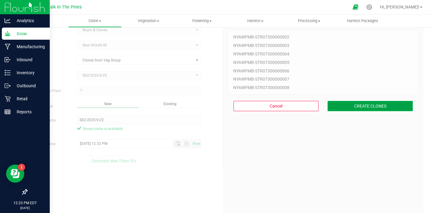
click at [367, 107] on button "CREATE CLONES" at bounding box center [369, 106] width 85 height 10
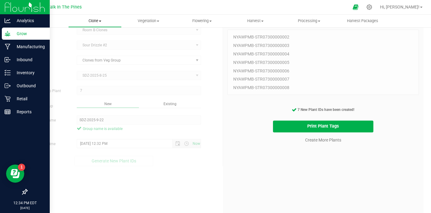
click at [95, 22] on span "Clone" at bounding box center [94, 20] width 53 height 5
click at [96, 35] on span "Create plants" at bounding box center [89, 36] width 43 height 5
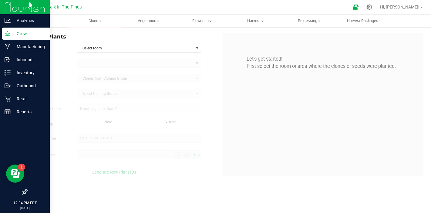
type input "[DATE] 12:34 PM"
click at [103, 51] on span "Select room" at bounding box center [135, 48] width 116 height 8
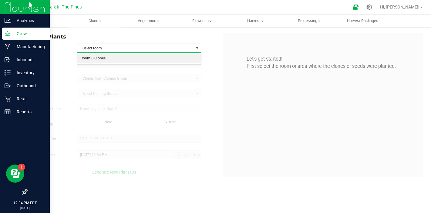
click at [100, 58] on li "Room B Clones" at bounding box center [139, 58] width 124 height 9
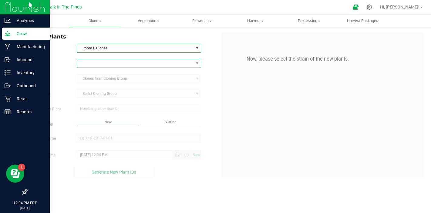
click at [102, 63] on span at bounding box center [135, 63] width 116 height 8
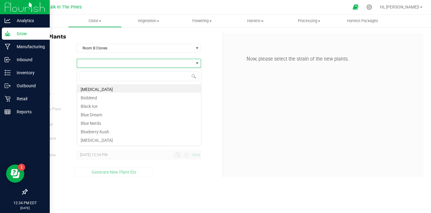
scroll to position [9, 125]
type input "Red"
click at [94, 88] on li "Red Hot Cookies" at bounding box center [139, 88] width 124 height 8
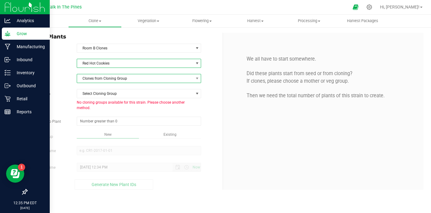
click at [105, 79] on span "Clones from Cloning Group" at bounding box center [135, 78] width 116 height 8
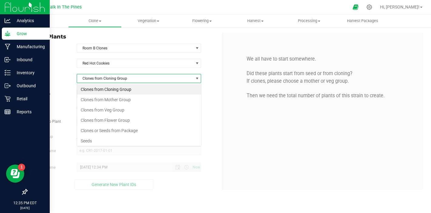
scroll to position [9, 125]
click at [87, 140] on li "Seeds" at bounding box center [139, 141] width 124 height 10
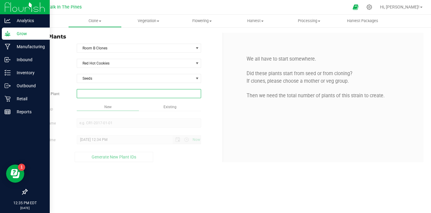
click at [117, 93] on span at bounding box center [139, 93] width 124 height 9
type input "1"
click at [112, 103] on div "Overview Clone Create plants Cloning groups Cloning plants Apply to plants Vege…" at bounding box center [223, 114] width 416 height 198
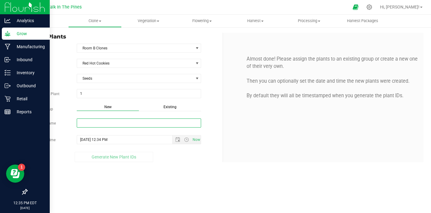
click at [106, 119] on input "New Group Name" at bounding box center [139, 122] width 124 height 9
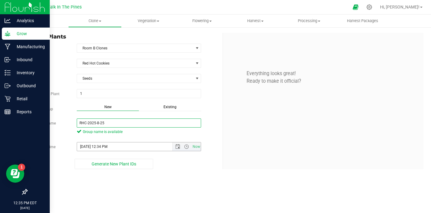
type input "RHC-2025-8-25"
click at [88, 146] on input "[DATE] 12:34 PM" at bounding box center [129, 146] width 105 height 8
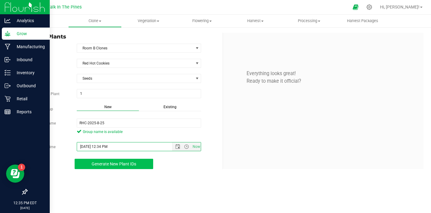
type input "[DATE] 12:34 PM"
click at [103, 160] on button "Generate New Plant IDs" at bounding box center [114, 164] width 78 height 10
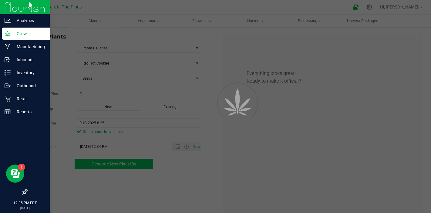
scroll to position [18, 0]
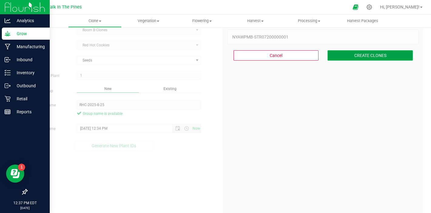
click at [348, 54] on button "CREATE CLONES" at bounding box center [369, 55] width 85 height 10
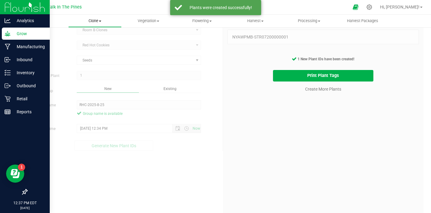
click at [94, 22] on span "Clone" at bounding box center [94, 20] width 53 height 5
click at [92, 43] on span "Cloning groups" at bounding box center [91, 43] width 46 height 5
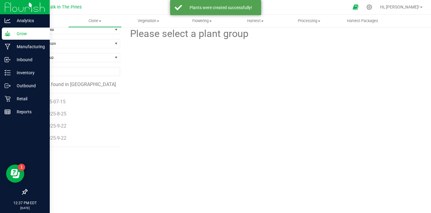
scroll to position [8, 0]
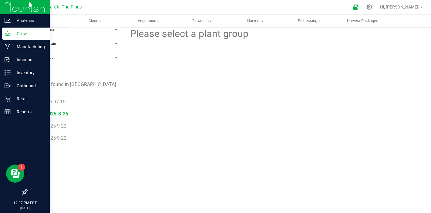
click at [54, 114] on span "RHC-2025-8-25" at bounding box center [51, 114] width 34 height 6
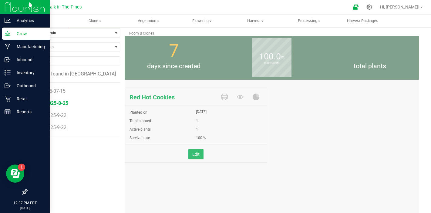
scroll to position [8, 0]
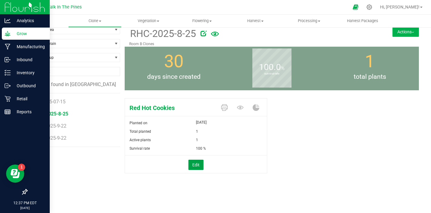
click at [193, 163] on button "Edit" at bounding box center [195, 165] width 15 height 10
click at [183, 182] on div "Red Hot Cookies Planted on [DATE] Total planted 1 Active plants 1 1 Survival ra…" at bounding box center [272, 142] width 294 height 93
click at [182, 165] on link "Cancel" at bounding box center [180, 165] width 13 height 6
click at [408, 31] on button "Actions" at bounding box center [405, 32] width 26 height 10
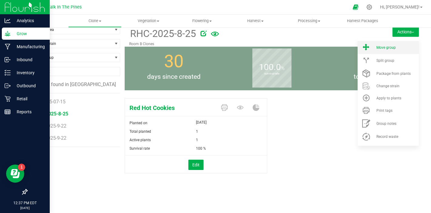
click at [381, 48] on span "Move group" at bounding box center [385, 47] width 19 height 4
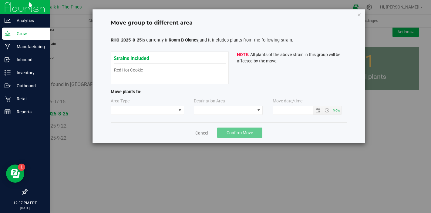
type input "[DATE] 12:37 PM"
click at [158, 108] on span at bounding box center [143, 110] width 65 height 8
click at [145, 124] on li "Vegetative" at bounding box center [147, 121] width 73 height 10
click at [207, 102] on label "Destination Area" at bounding box center [209, 101] width 31 height 6
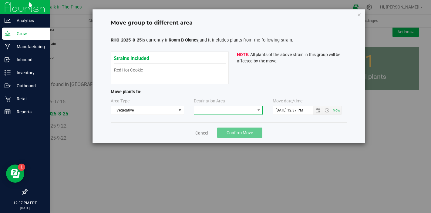
click at [206, 107] on span at bounding box center [224, 110] width 61 height 8
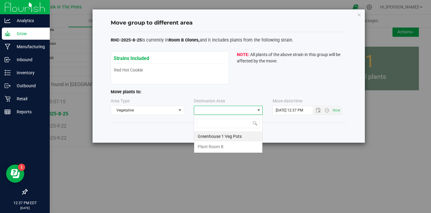
scroll to position [9, 69]
click at [208, 145] on li "Plant Room B" at bounding box center [228, 147] width 68 height 10
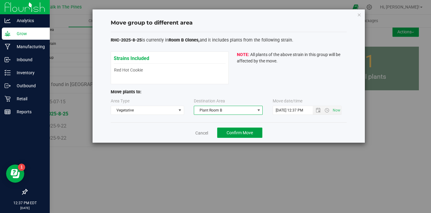
click at [233, 131] on span "Confirm Move" at bounding box center [239, 132] width 26 height 5
